Goal: Transaction & Acquisition: Subscribe to service/newsletter

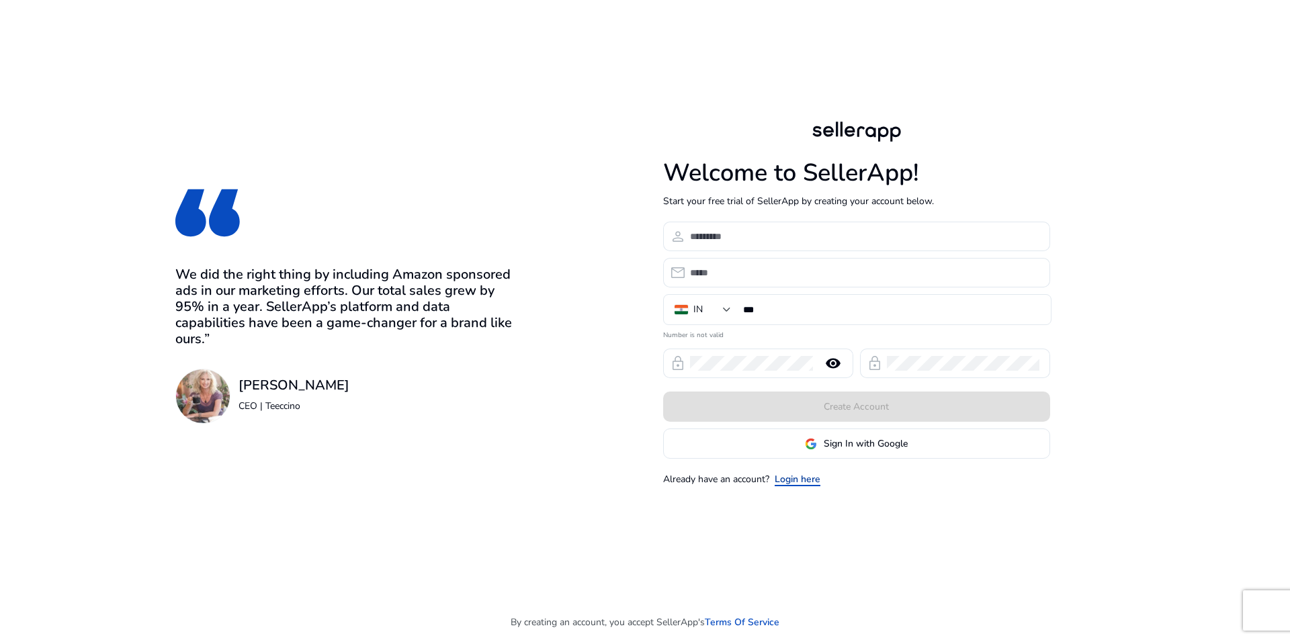
click at [799, 474] on link "Login here" at bounding box center [798, 479] width 46 height 14
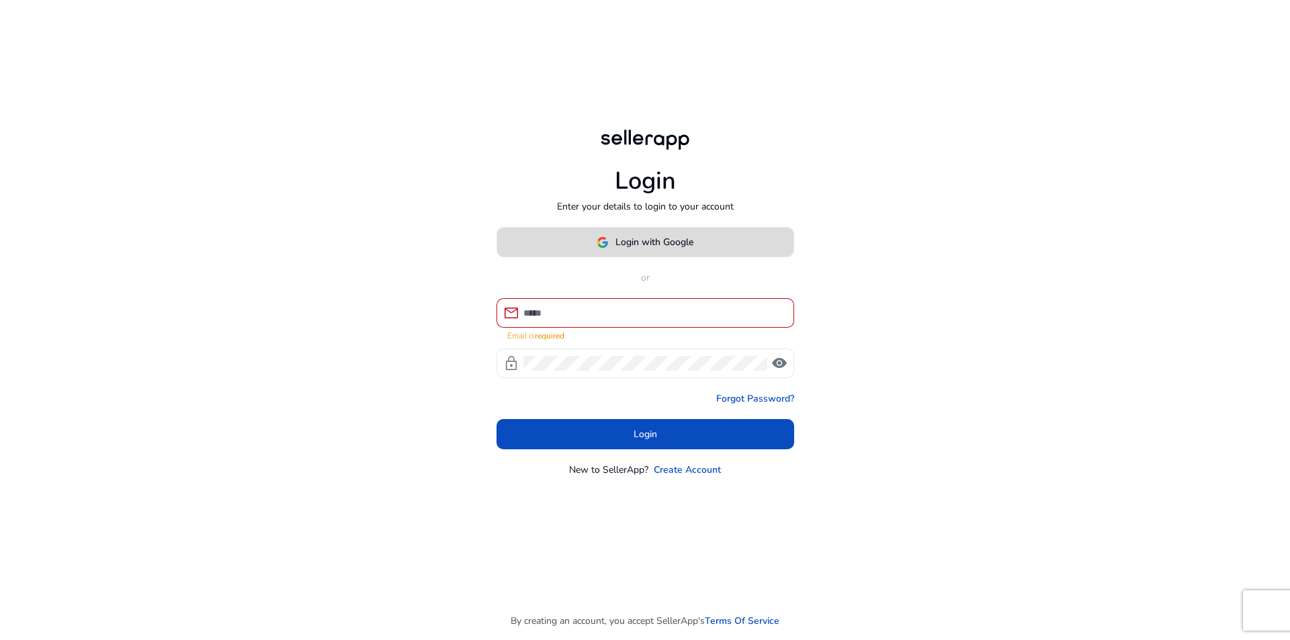
click at [673, 257] on button "Login with Google" at bounding box center [646, 242] width 298 height 30
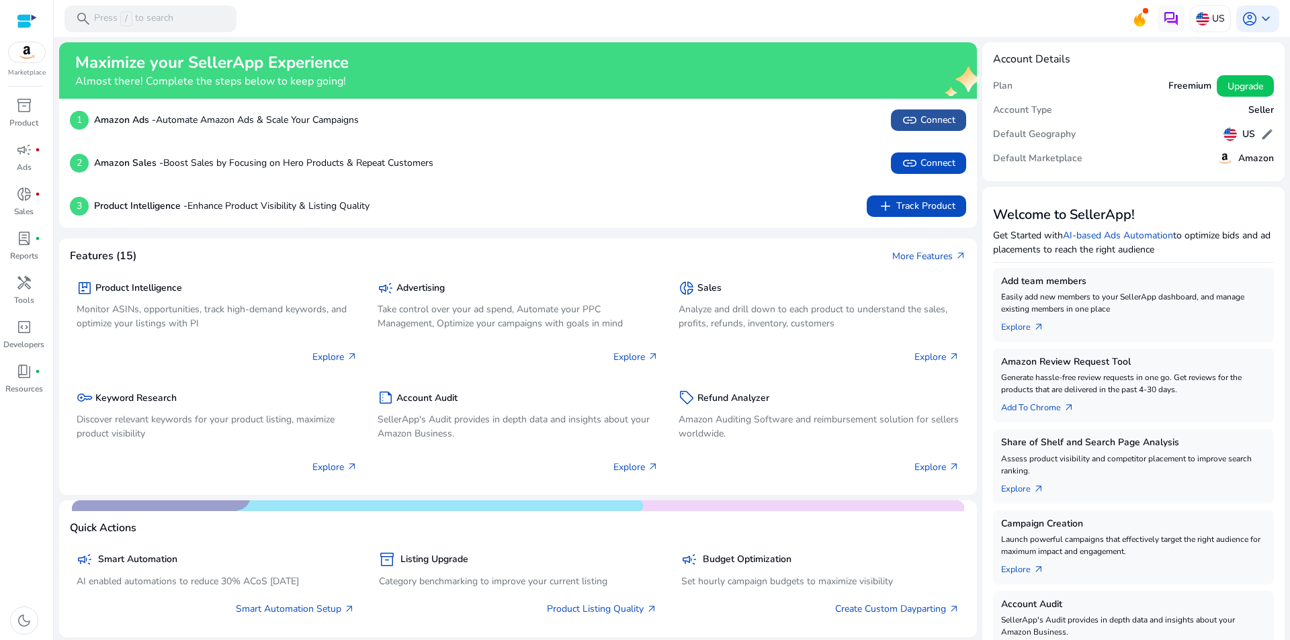
click at [936, 122] on span "link Connect" at bounding box center [929, 120] width 54 height 16
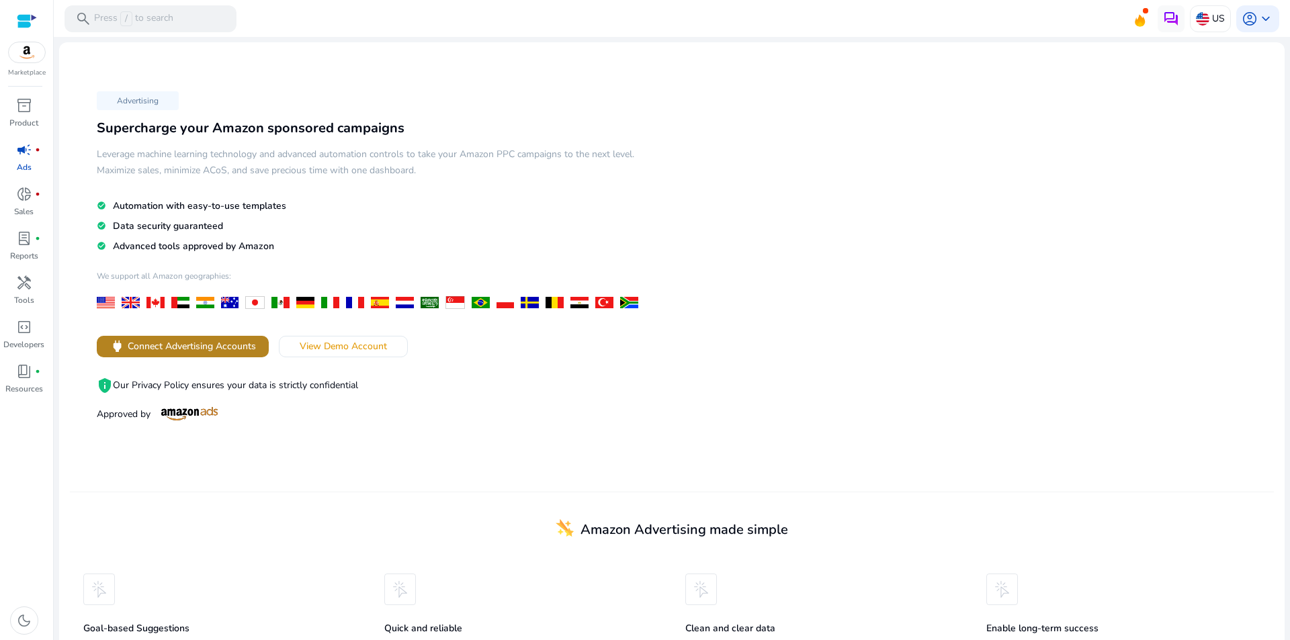
click at [191, 358] on span at bounding box center [183, 347] width 172 height 32
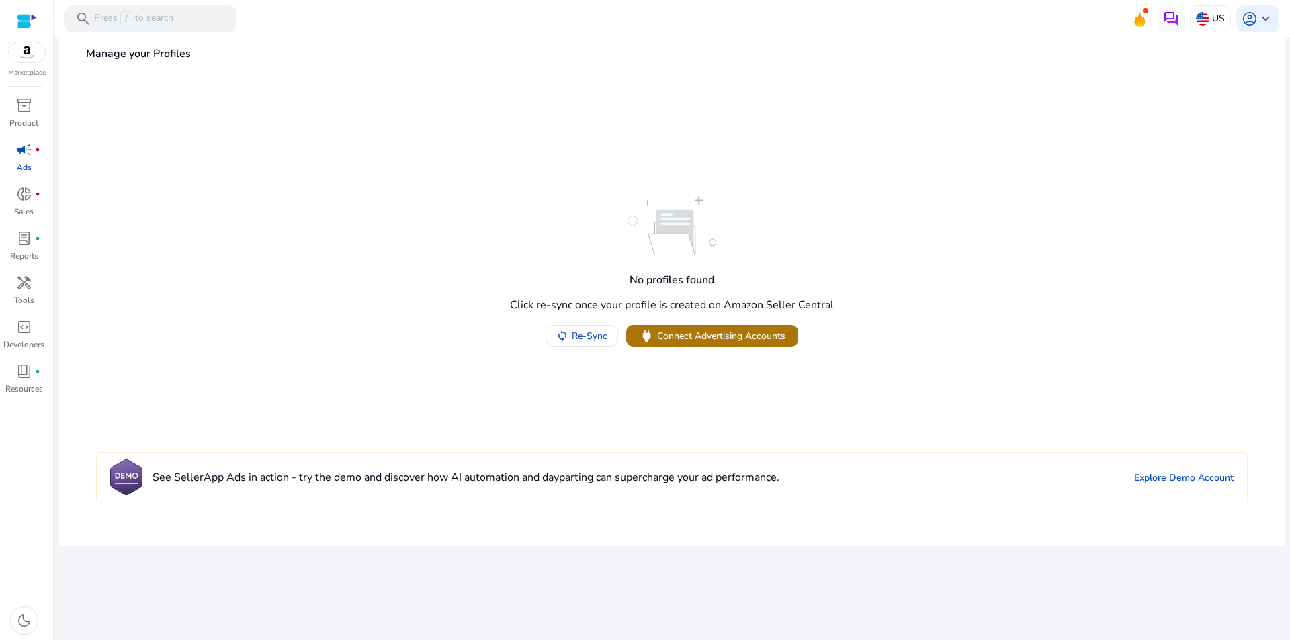
click at [660, 331] on span "Connect Advertising Accounts" at bounding box center [721, 336] width 128 height 14
click at [603, 343] on span at bounding box center [581, 336] width 71 height 32
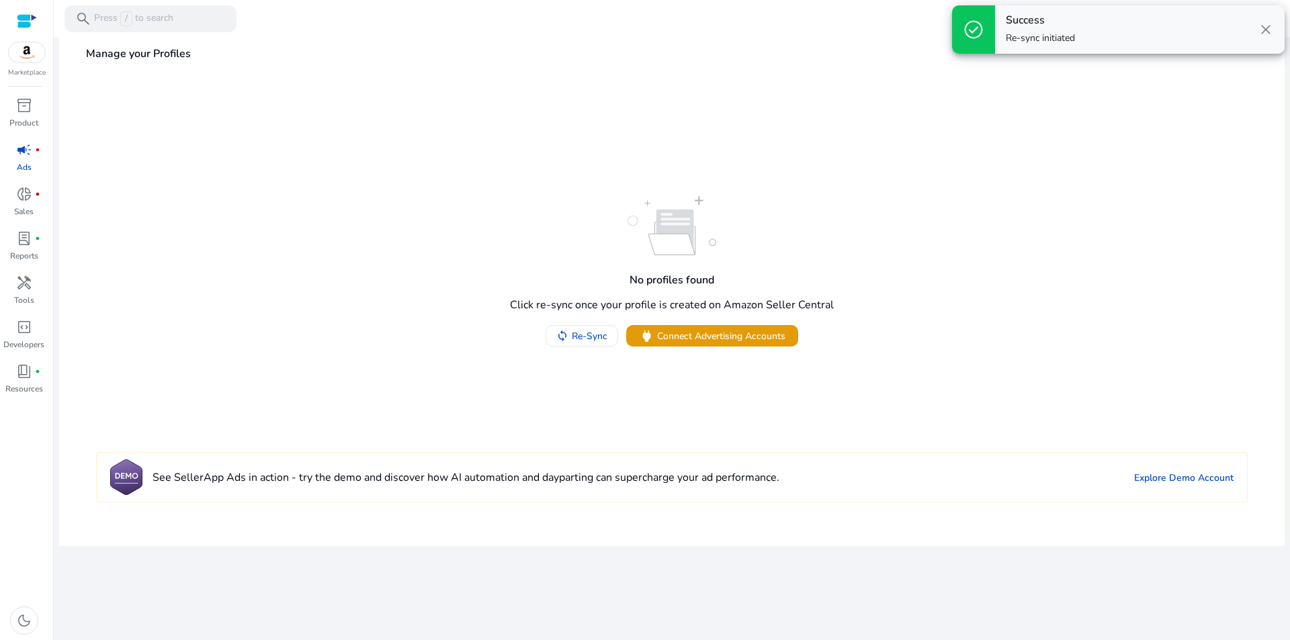
click at [1023, 36] on p "Re-sync initiated" at bounding box center [1040, 38] width 69 height 13
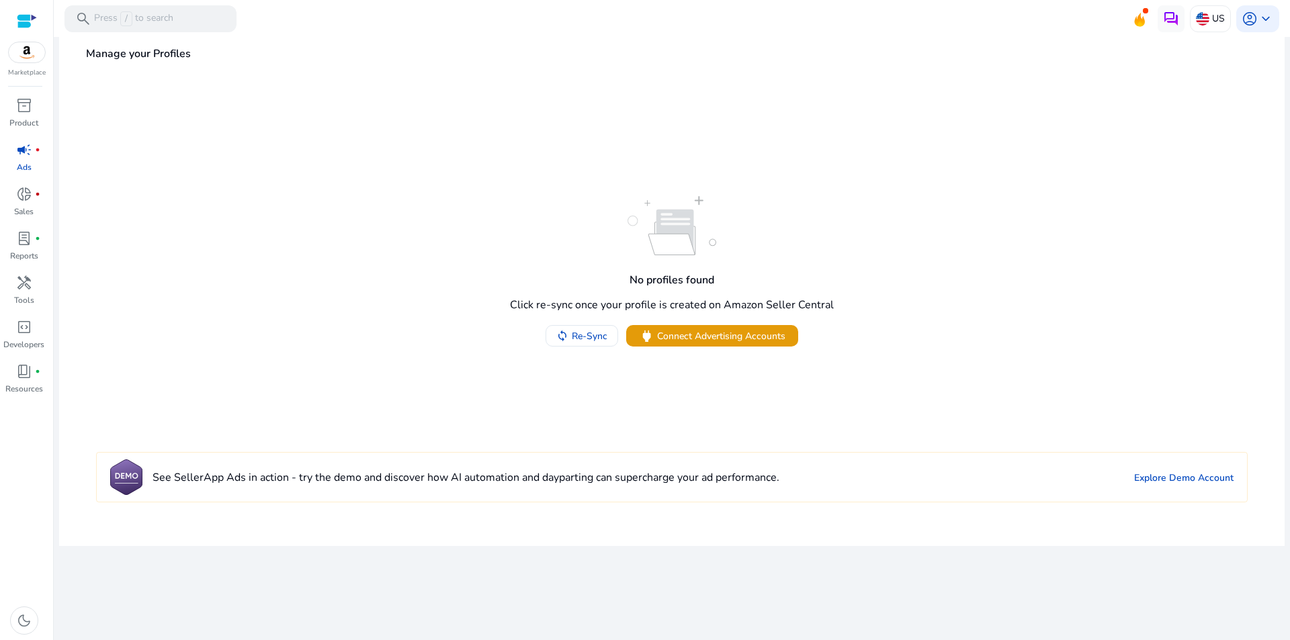
drag, startPoint x: 1013, startPoint y: 0, endPoint x: 947, endPoint y: 62, distance: 90.3
click at [875, 87] on div "Manage your Profiles" at bounding box center [672, 100] width 1226 height 126
click at [720, 336] on span "Connect Advertising Accounts" at bounding box center [721, 336] width 128 height 14
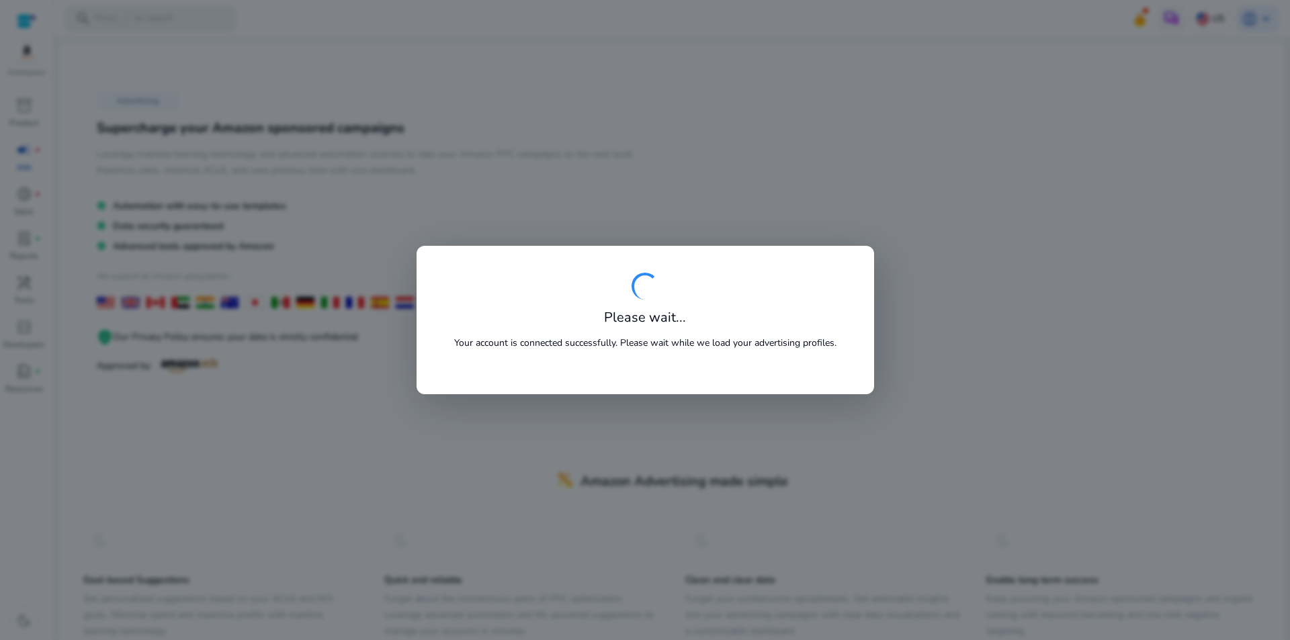
drag, startPoint x: 0, startPoint y: 0, endPoint x: 671, endPoint y: 297, distance: 733.4
click at [671, 297] on div "Please wait... Your account is connected successfully. Please wait while we loa…" at bounding box center [645, 320] width 404 height 95
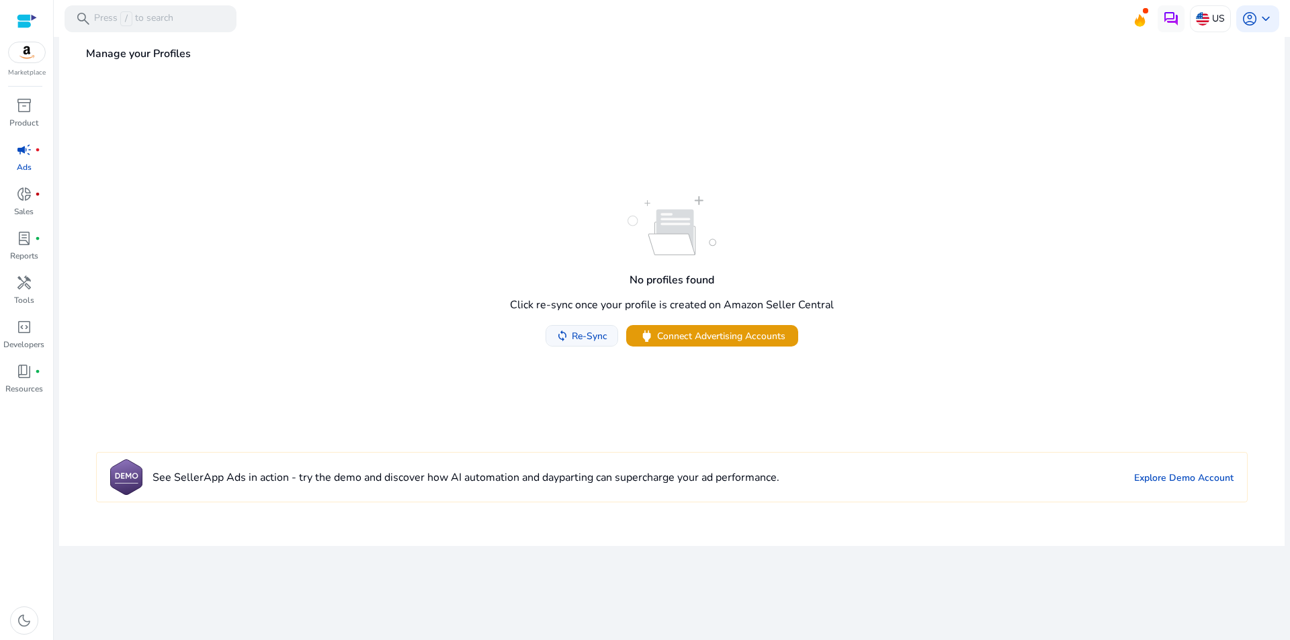
click at [586, 332] on span "Re-Sync" at bounding box center [590, 336] width 36 height 14
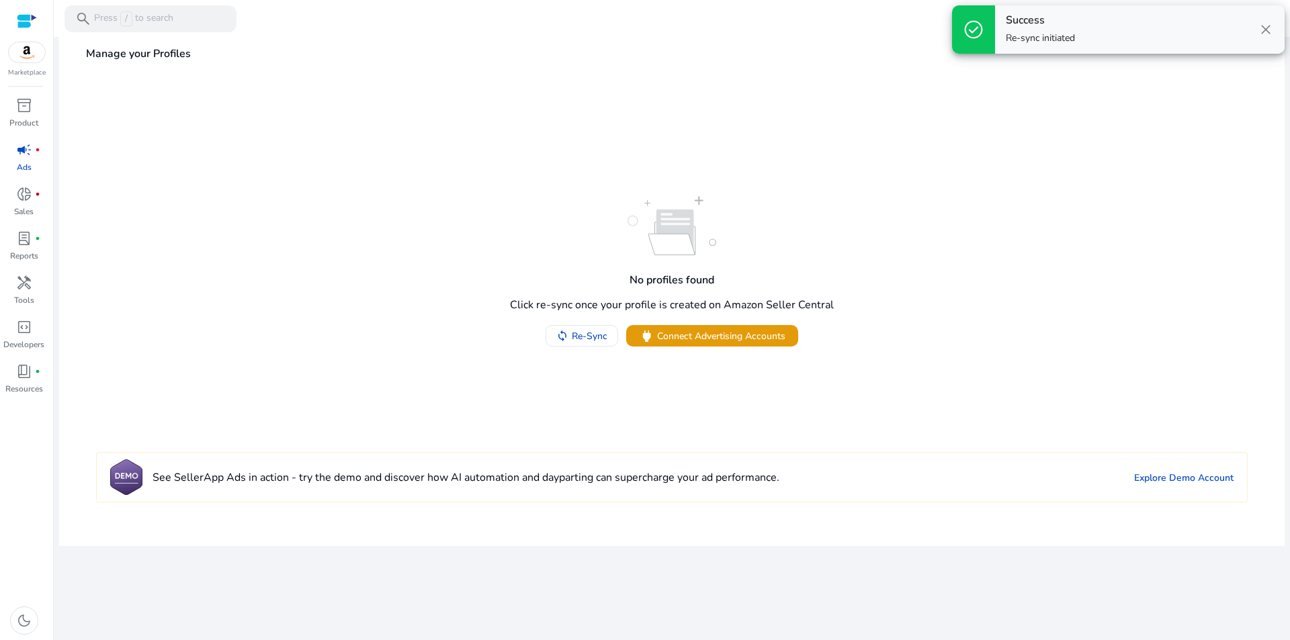
drag, startPoint x: 789, startPoint y: 89, endPoint x: 1190, endPoint y: 64, distance: 401.2
click at [865, 83] on div "Manage your Profiles" at bounding box center [672, 100] width 1226 height 126
click at [1262, 34] on span "close" at bounding box center [1266, 30] width 16 height 16
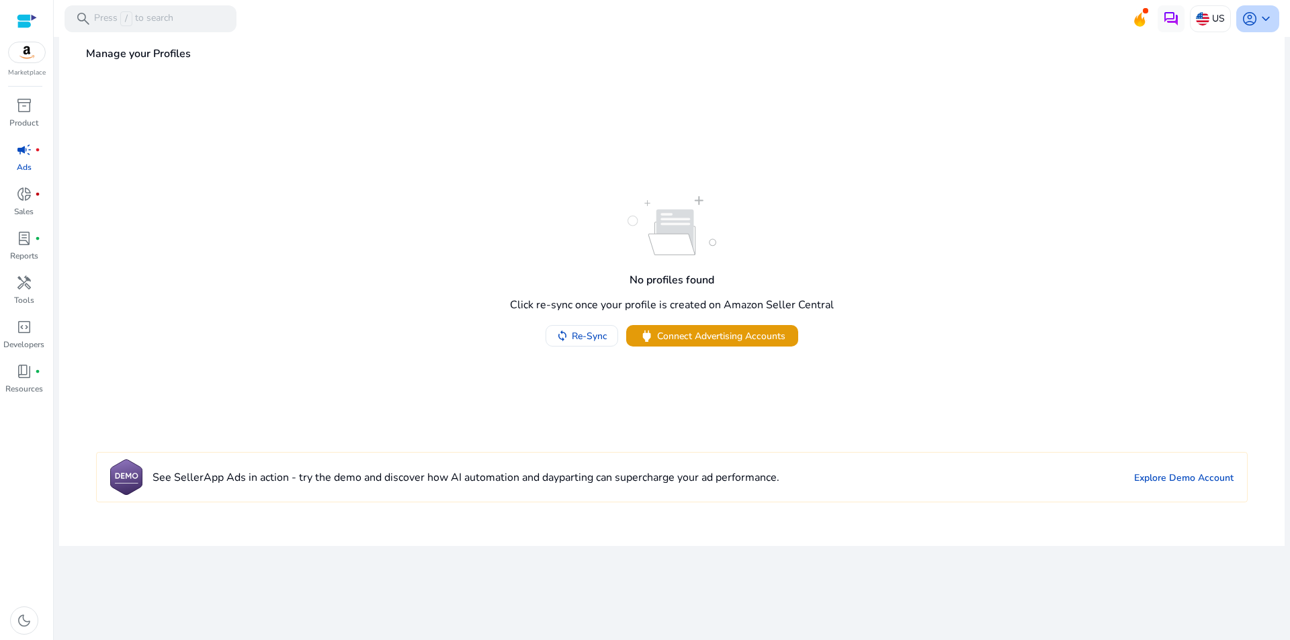
click at [1252, 26] on span "account_circle" at bounding box center [1250, 19] width 16 height 16
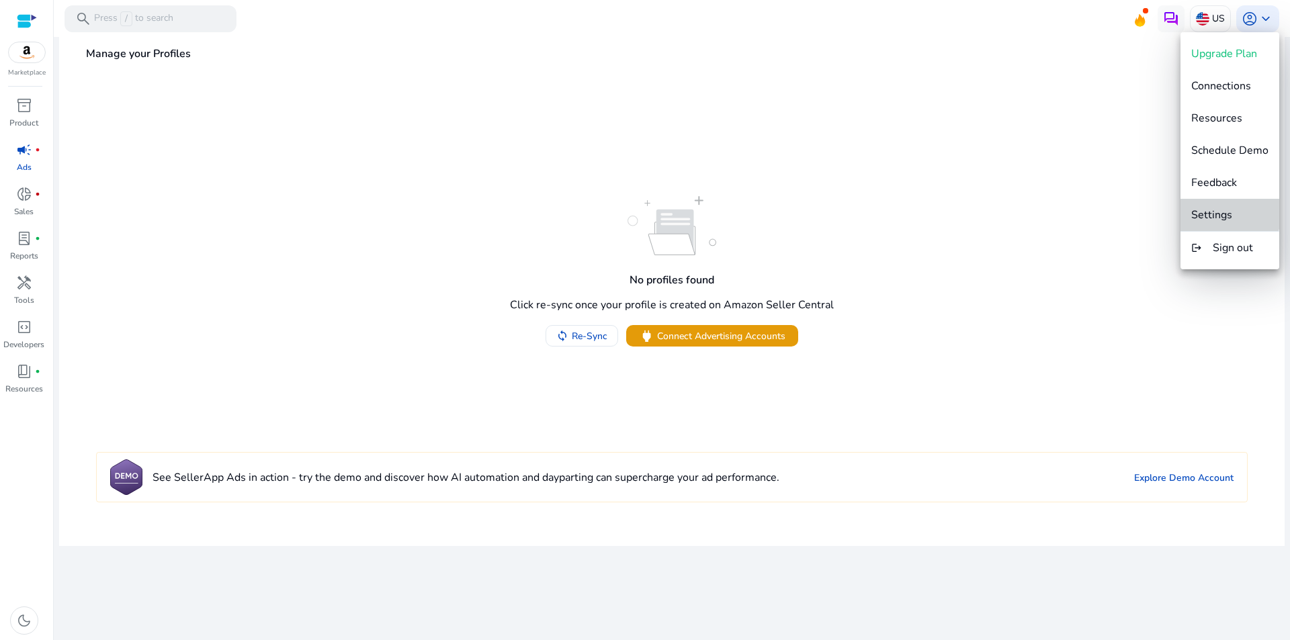
click at [1213, 207] on button "Settings" at bounding box center [1229, 215] width 99 height 32
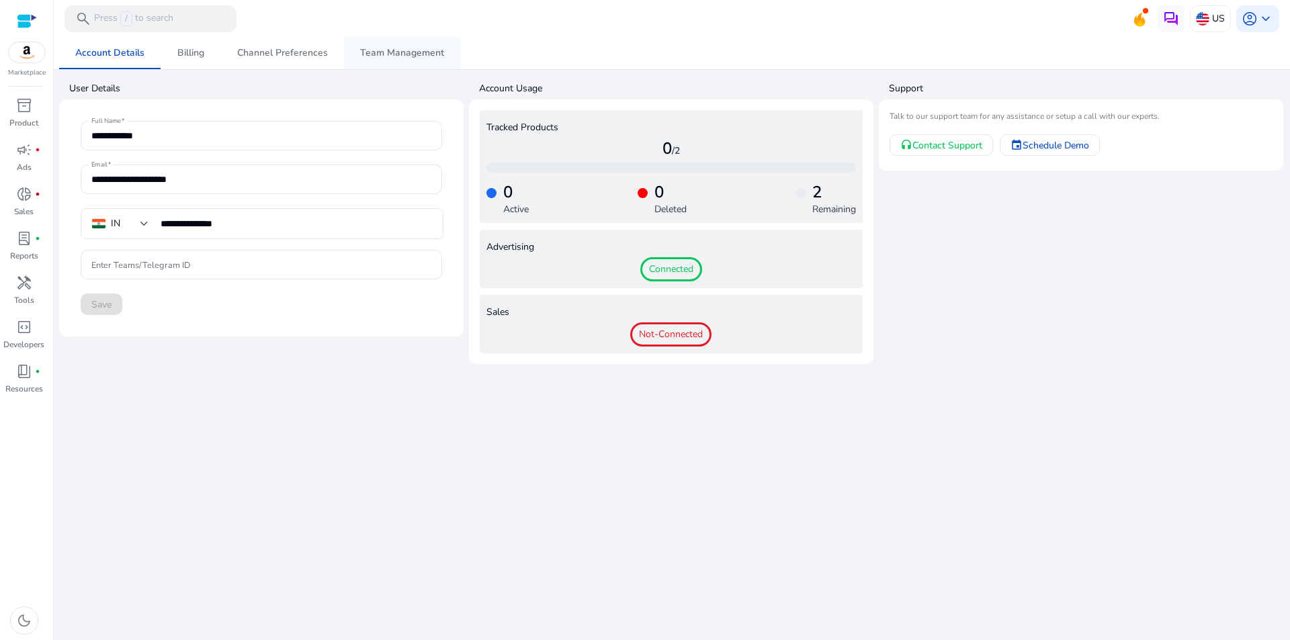
click at [388, 54] on span "Team Management" at bounding box center [402, 52] width 84 height 9
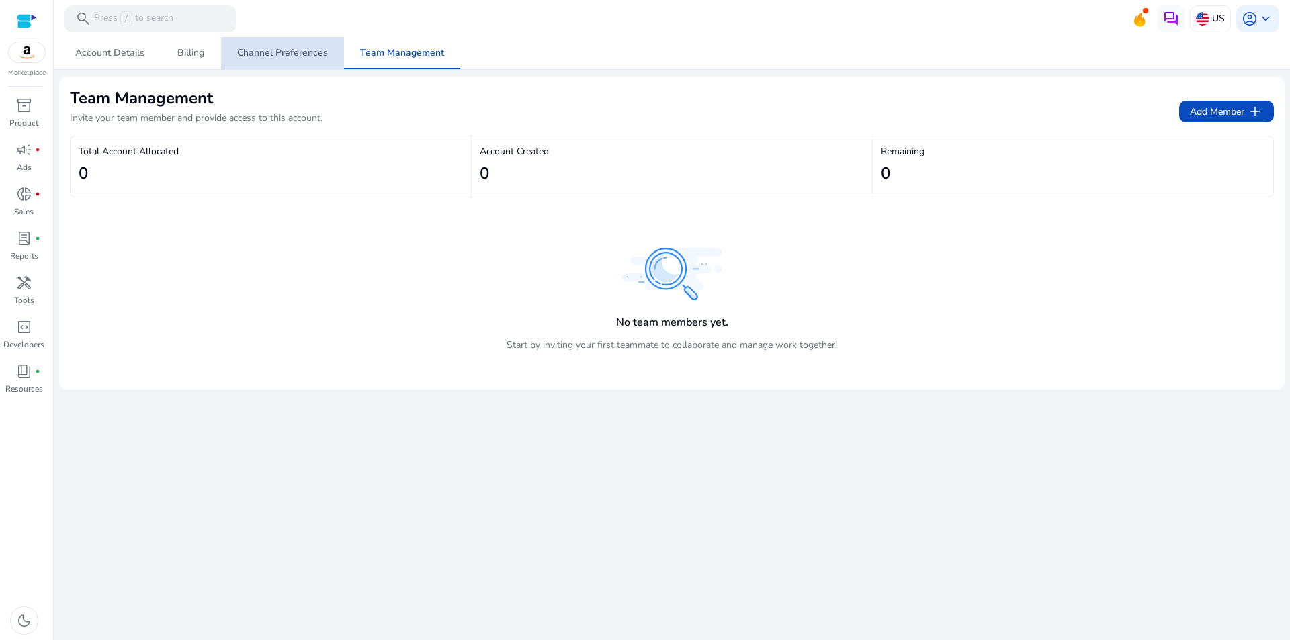
click at [304, 59] on span "Channel Preferences" at bounding box center [282, 53] width 91 height 32
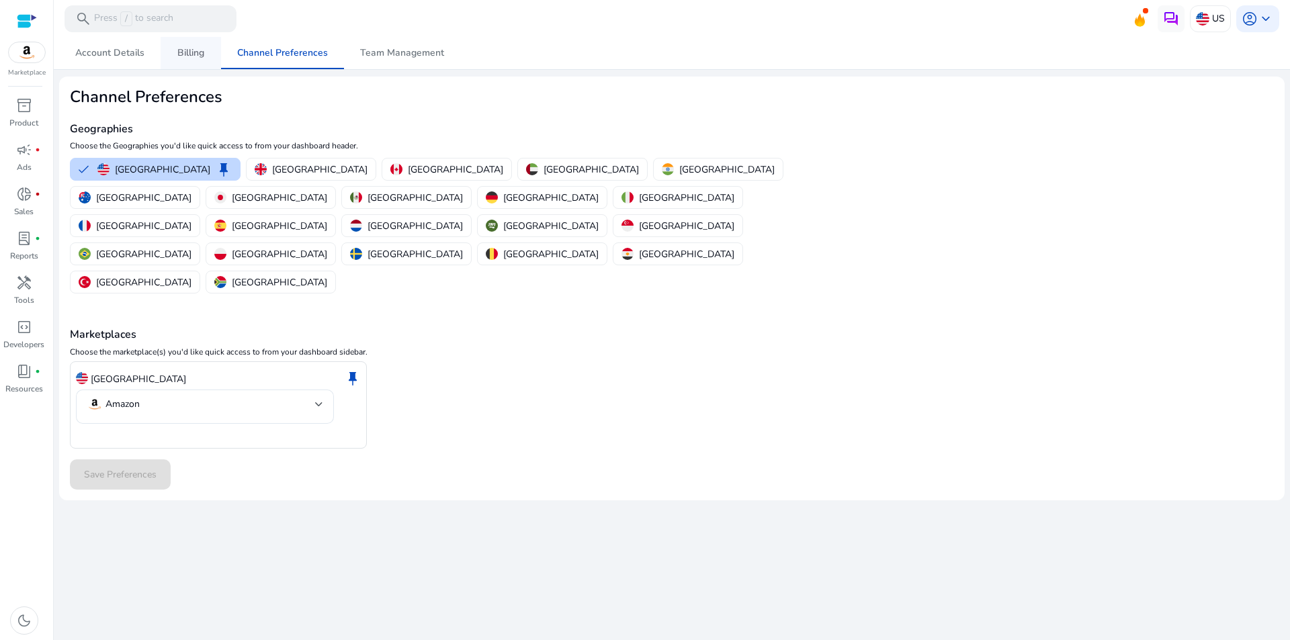
click at [202, 54] on span "Billing" at bounding box center [190, 52] width 27 height 9
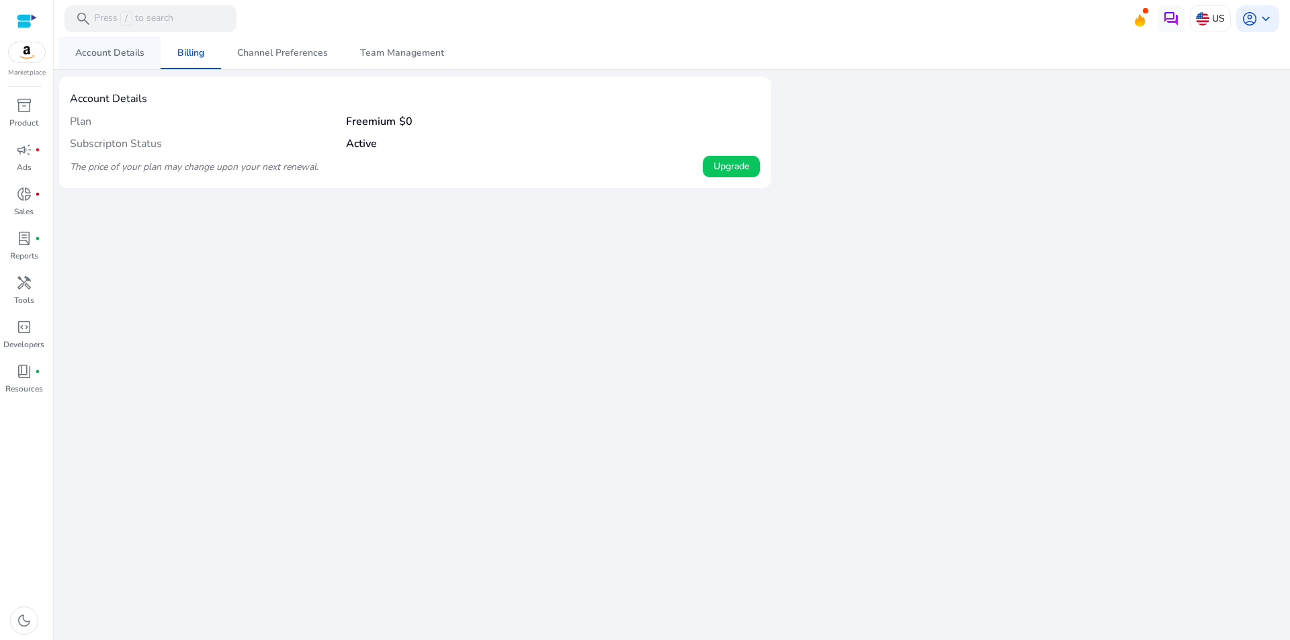
click at [122, 55] on span "Account Details" at bounding box center [109, 52] width 69 height 9
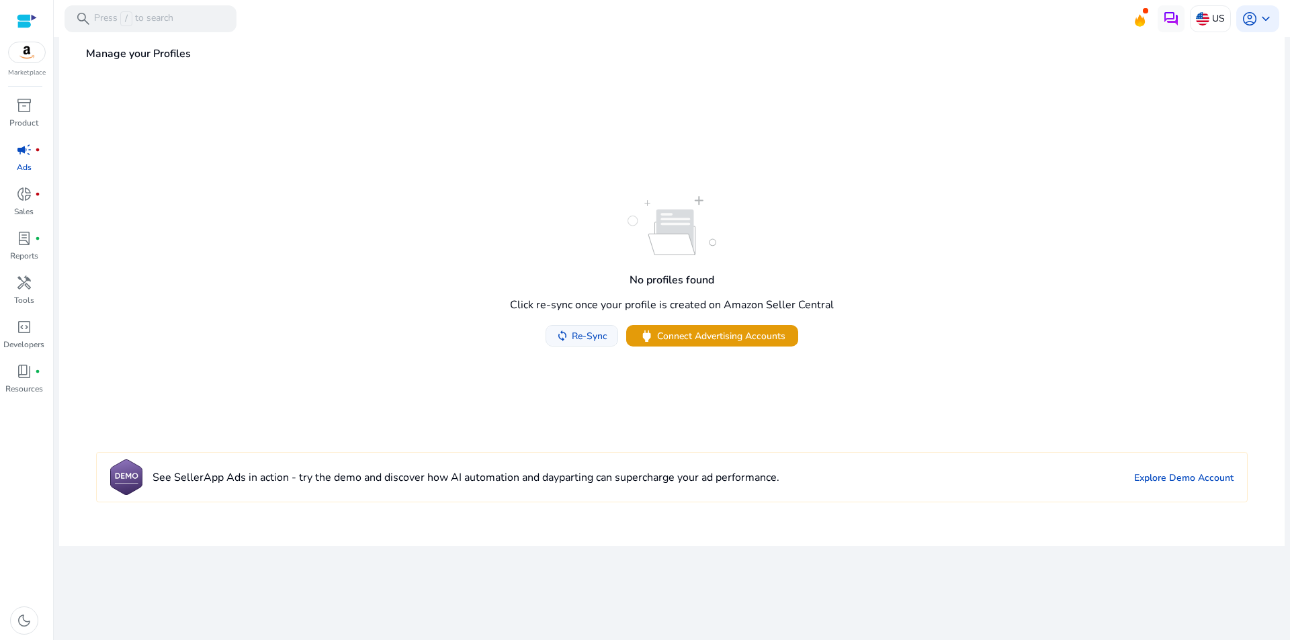
click at [607, 339] on span at bounding box center [581, 336] width 71 height 32
click at [607, 339] on span "Re-Sync" at bounding box center [590, 336] width 36 height 14
click at [595, 347] on span at bounding box center [582, 336] width 90 height 32
